Goal: Information Seeking & Learning: Learn about a topic

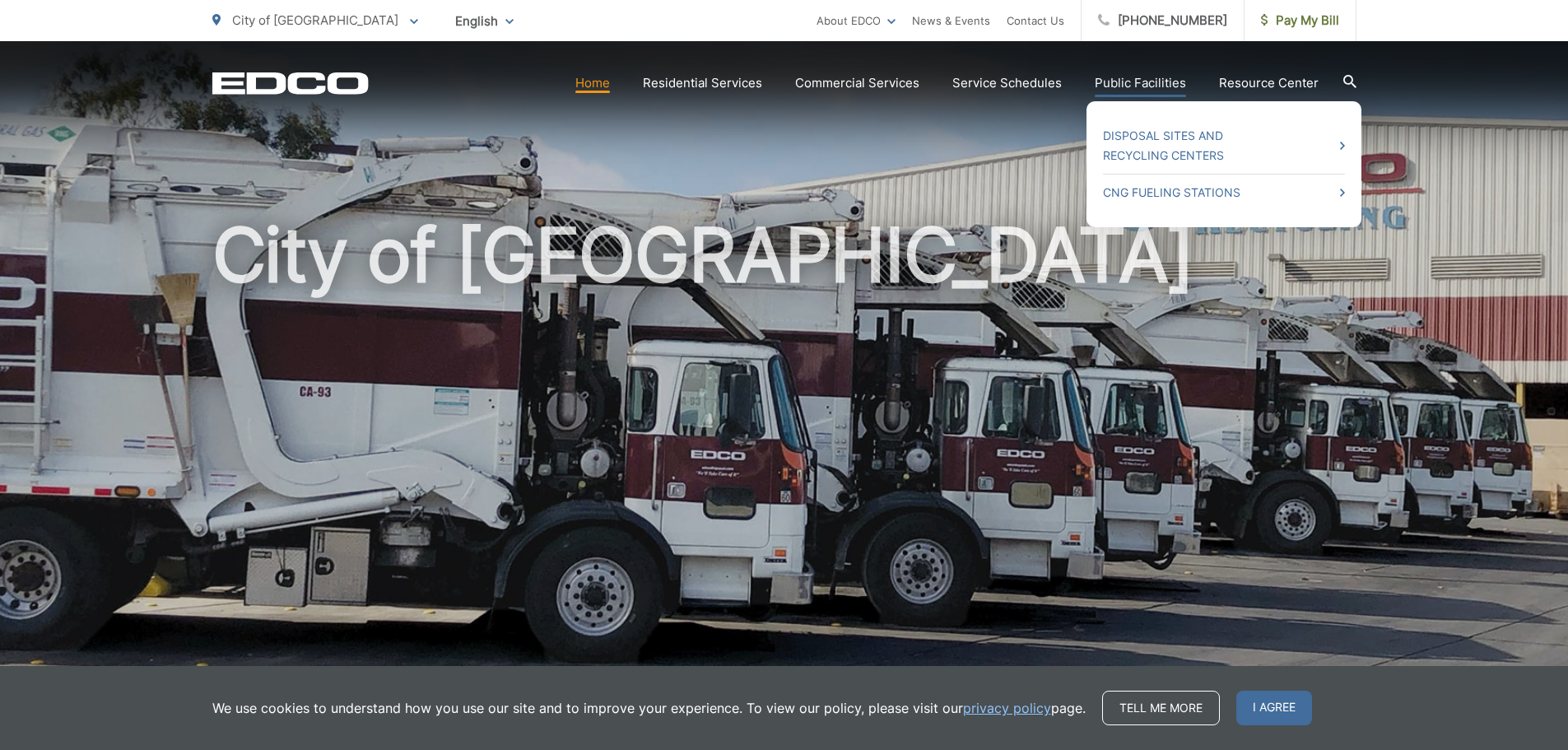
click at [1123, 87] on link "Public Facilities" at bounding box center [1140, 82] width 91 height 20
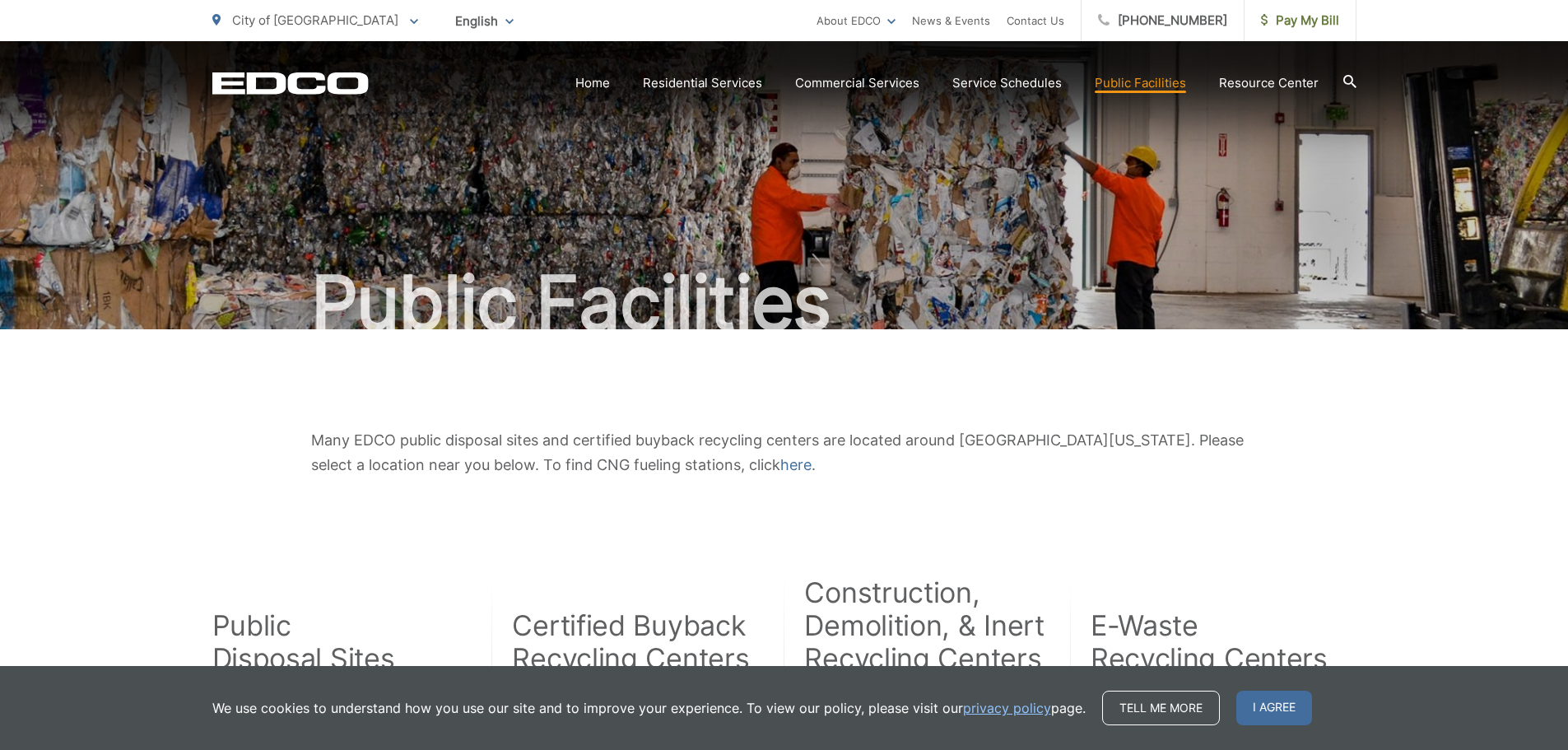
drag, startPoint x: 1115, startPoint y: 103, endPoint x: 695, endPoint y: 210, distance: 433.4
click at [695, 210] on div "Public Facilities" at bounding box center [785, 185] width 1144 height 288
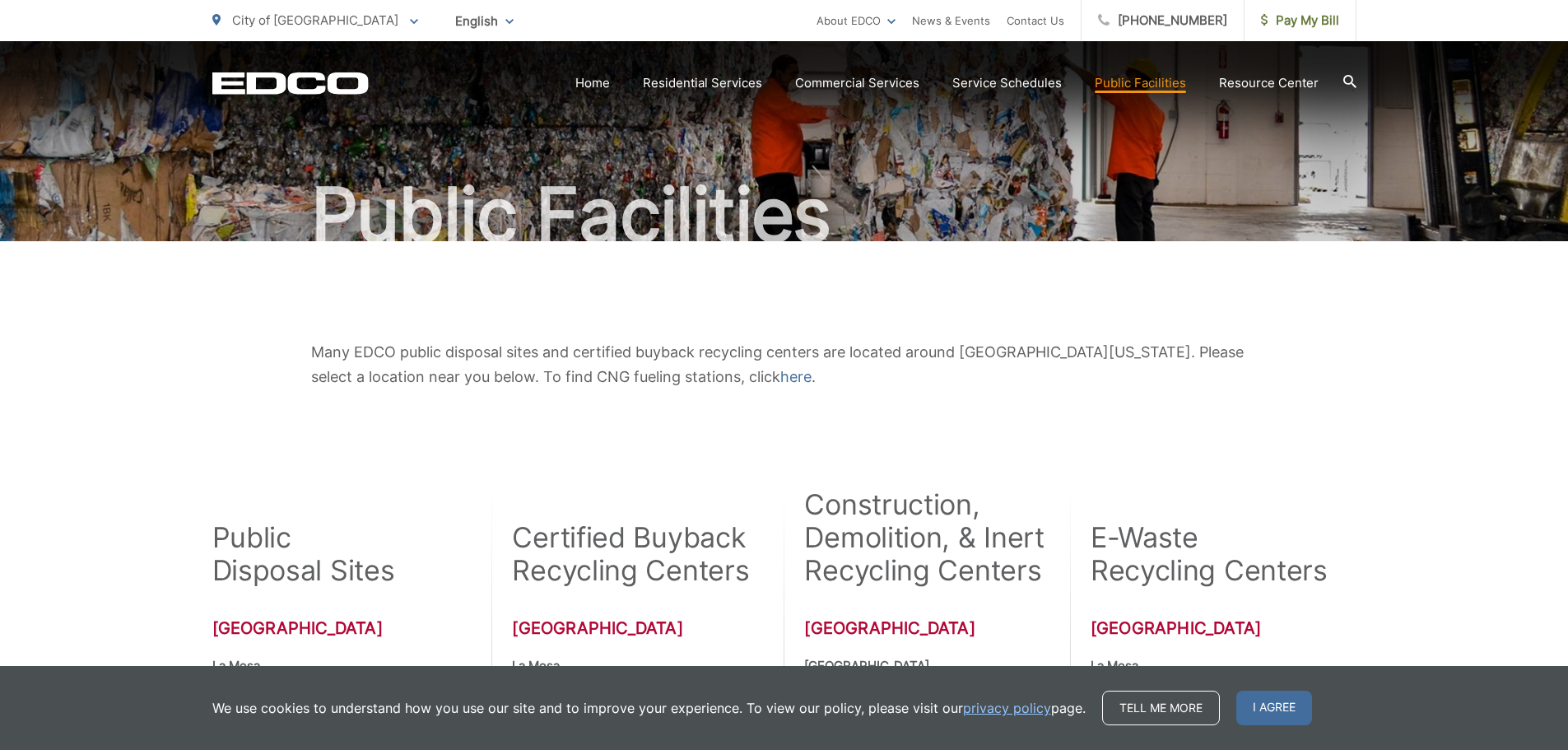
scroll to position [59, 0]
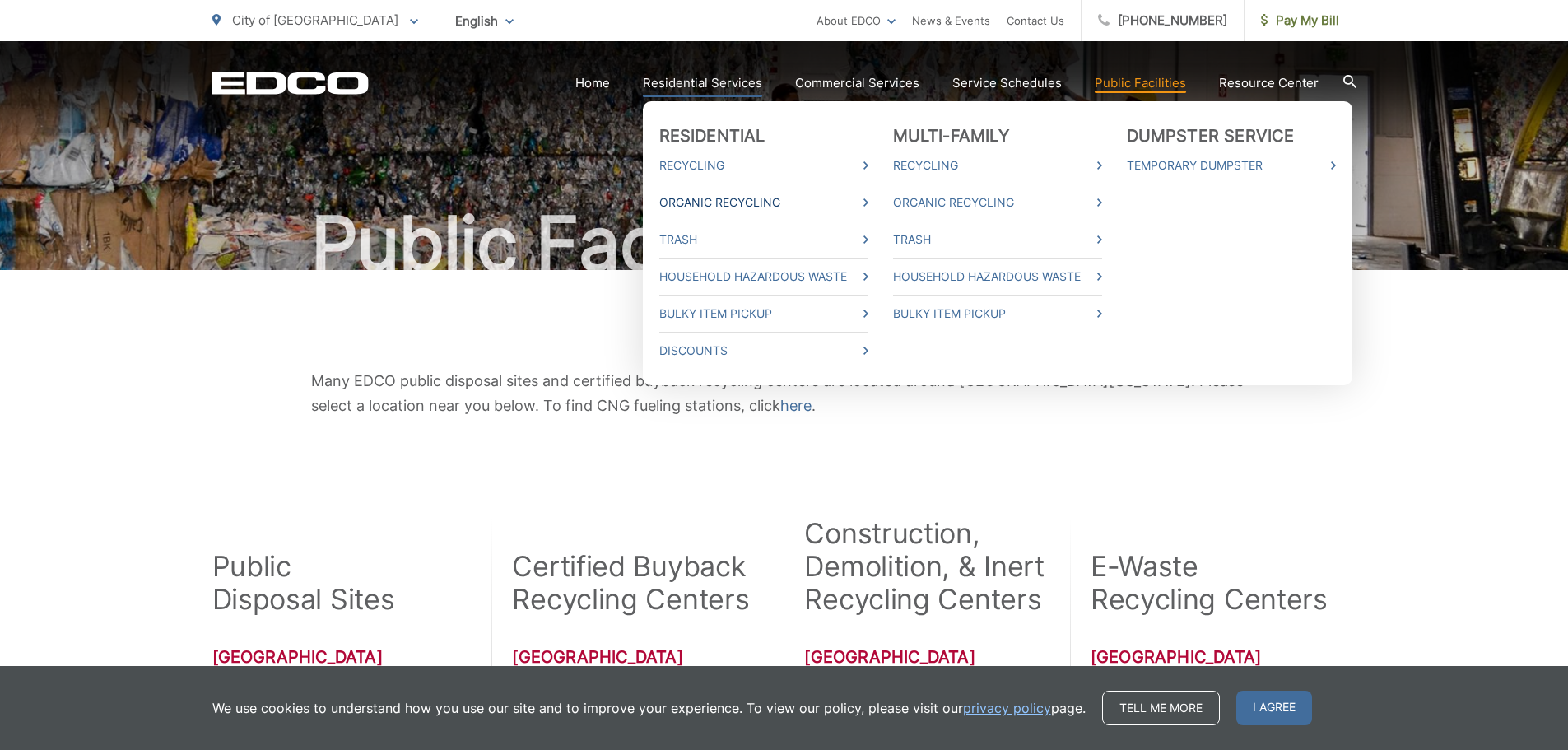
click at [749, 196] on link "Organic Recycling" at bounding box center [763, 202] width 209 height 20
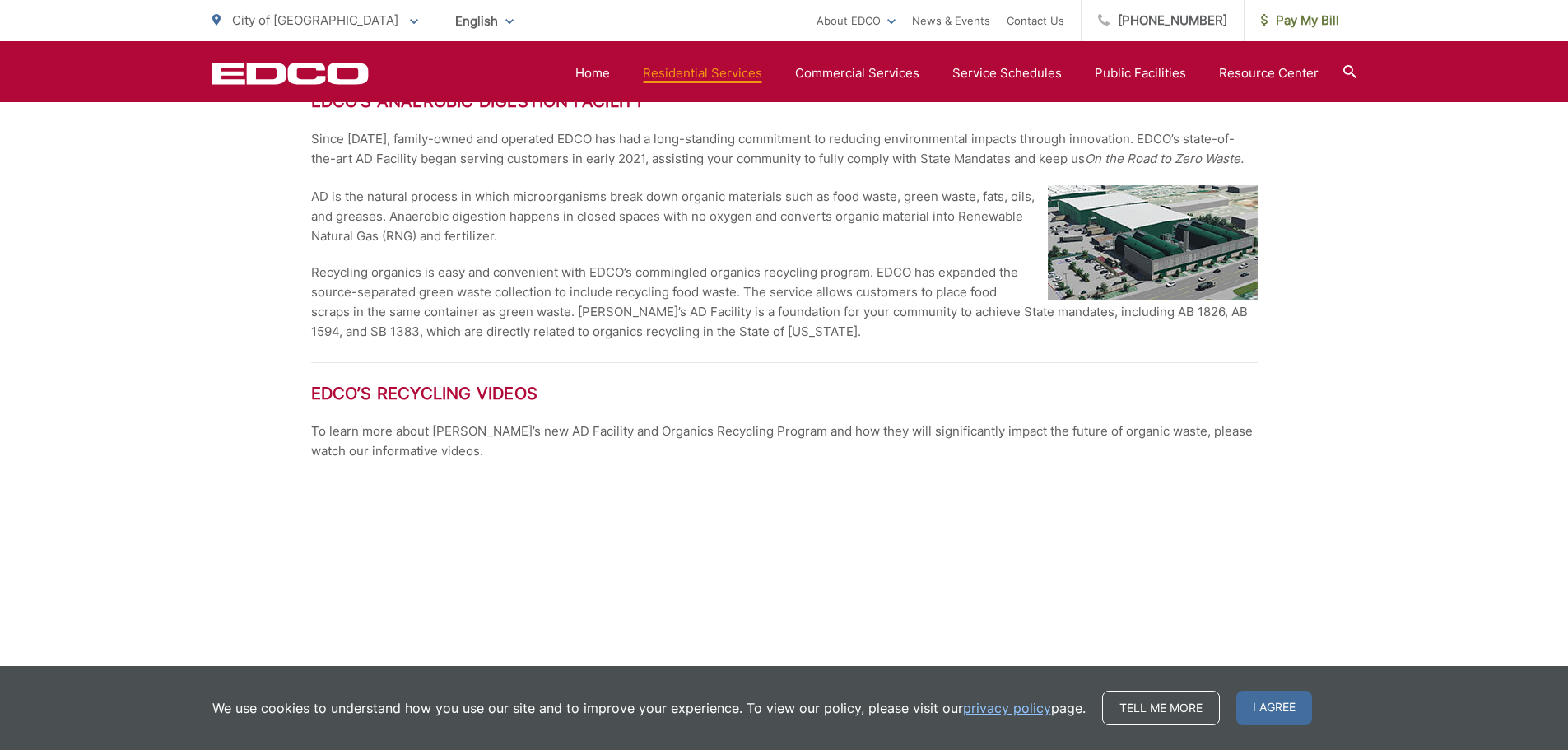
scroll to position [1811, 0]
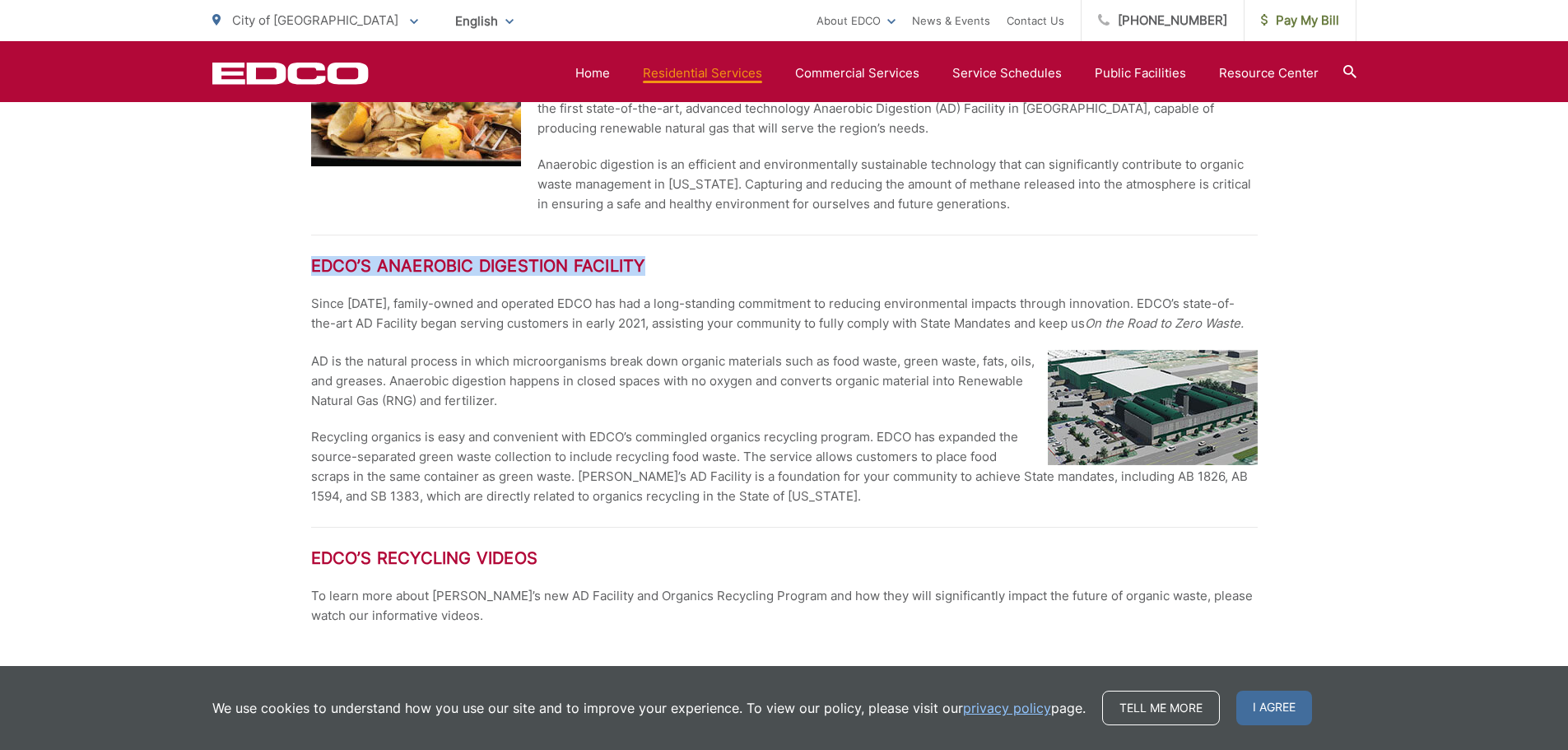
drag, startPoint x: 311, startPoint y: 260, endPoint x: 643, endPoint y: 261, distance: 332.0
click at [643, 261] on h2 "EDCO’s Anaerobic Digestion Facility" at bounding box center [784, 266] width 946 height 20
copy h2 "EDCO’s Anaerobic Digestion Facility"
click at [297, 291] on div "Organic Recycling EDCO’s New Organics Recycling Program will Collect Food Scrap…" at bounding box center [784, 651] width 1568 height 4266
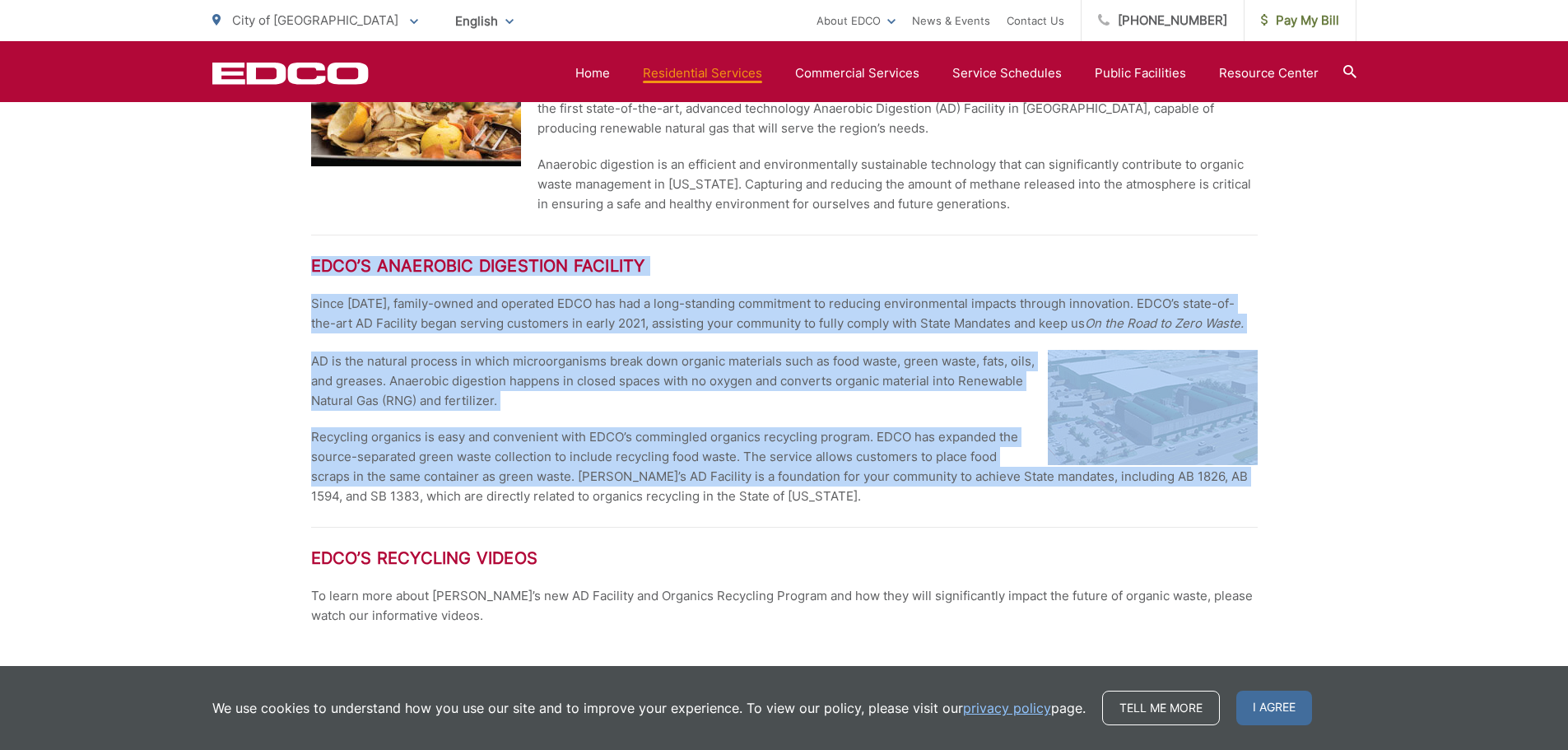
drag, startPoint x: 307, startPoint y: 262, endPoint x: 1262, endPoint y: 479, distance: 979.3
click at [1262, 479] on div "Organic Recycling EDCO’s New Organics Recycling Program will Collect Food Scrap…" at bounding box center [784, 651] width 1568 height 4266
click at [263, 291] on div "Organic Recycling EDCO’s New Organics Recycling Program will Collect Food Scrap…" at bounding box center [784, 651] width 1568 height 4266
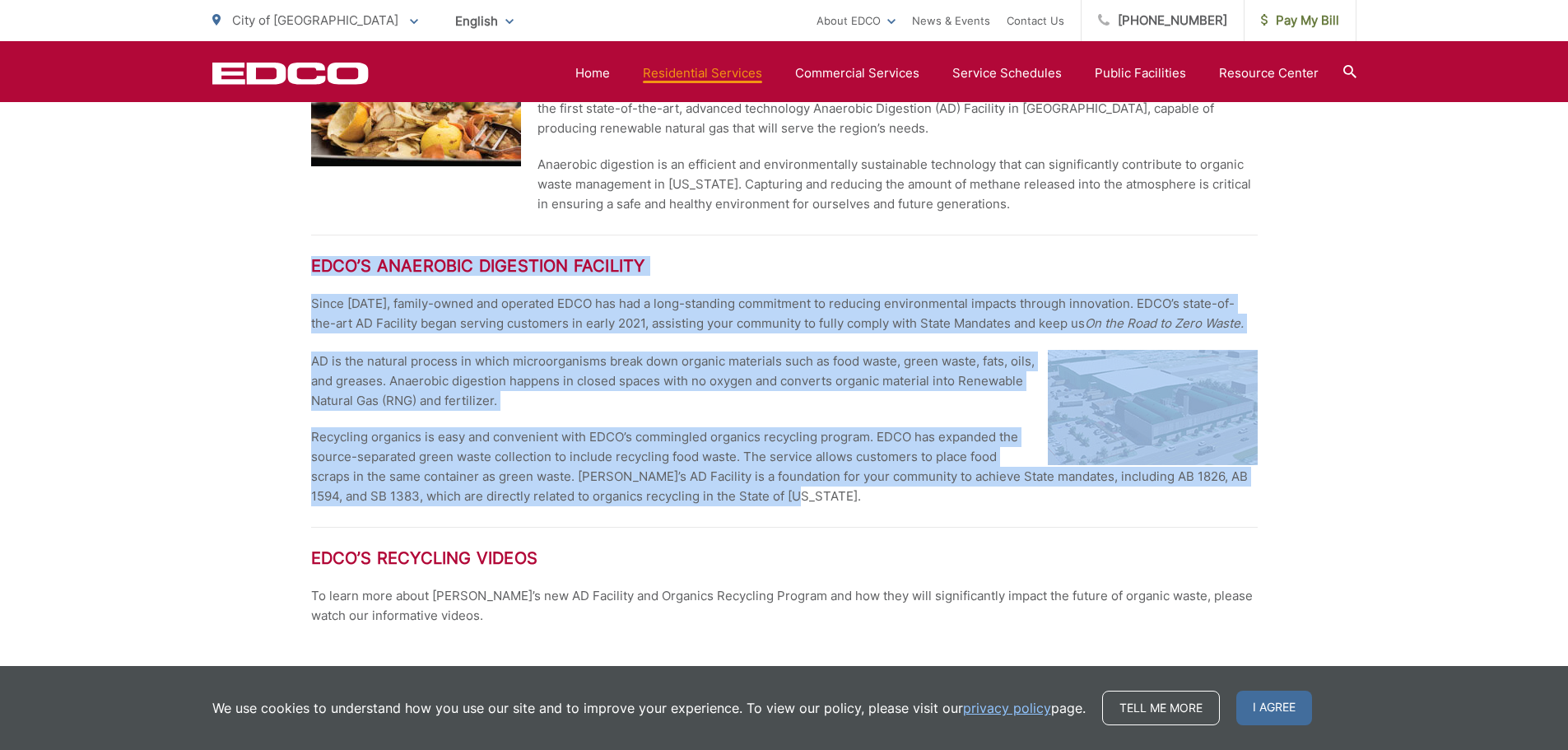
drag, startPoint x: 309, startPoint y: 266, endPoint x: 911, endPoint y: 504, distance: 647.3
click at [911, 504] on div "Organic Recycling EDCO’s New Organics Recycling Program will Collect Food Scrap…" at bounding box center [784, 651] width 1568 height 4266
copy div "LORE’i Dolorsita Consectet Adipisci Elits 1245, doeius-tempo inc utlabore ETDO …"
click at [203, 275] on div "Organic Recycling EDCO’s New Organics Recycling Program will Collect Food Scrap…" at bounding box center [784, 651] width 1568 height 4266
